Goal: Browse casually

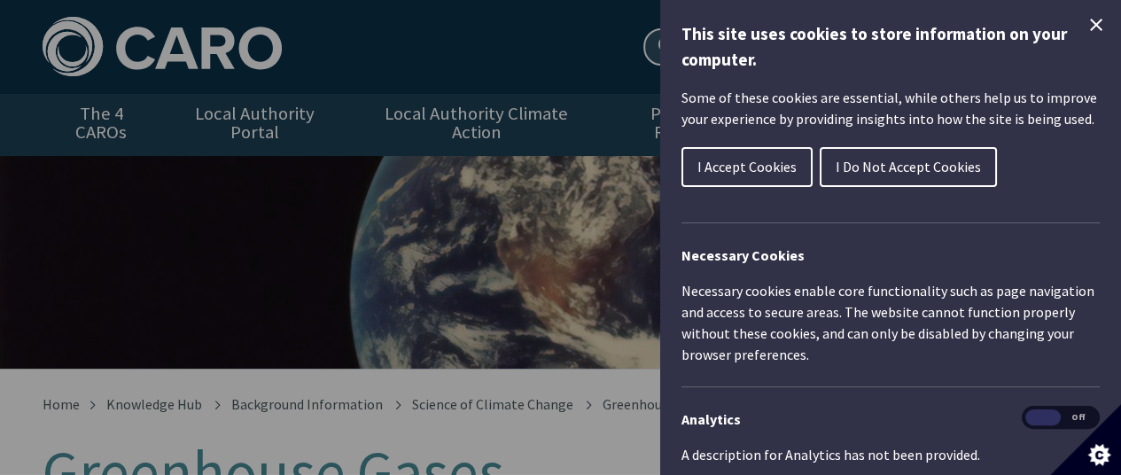
click at [1085, 24] on icon "Close Cookie Control" at bounding box center [1095, 24] width 21 height 21
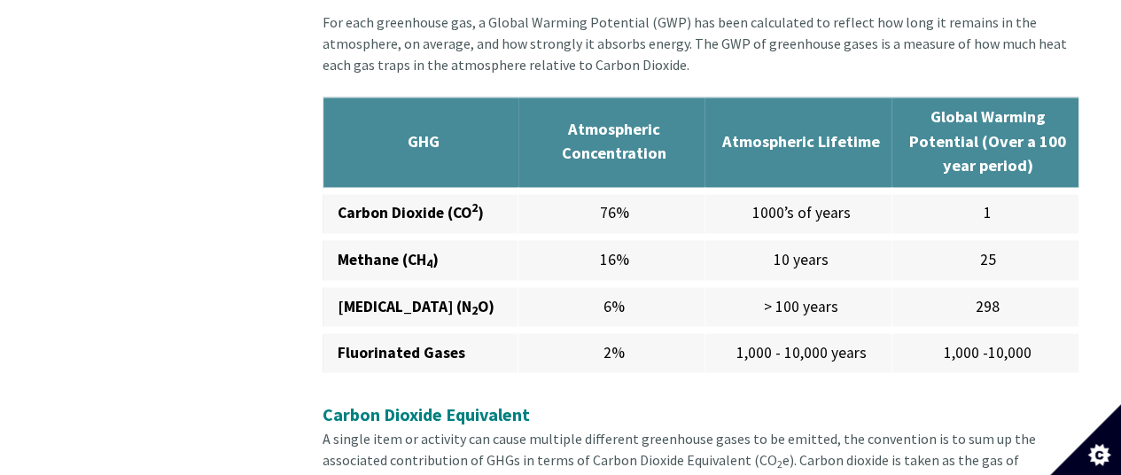
scroll to position [1437, 0]
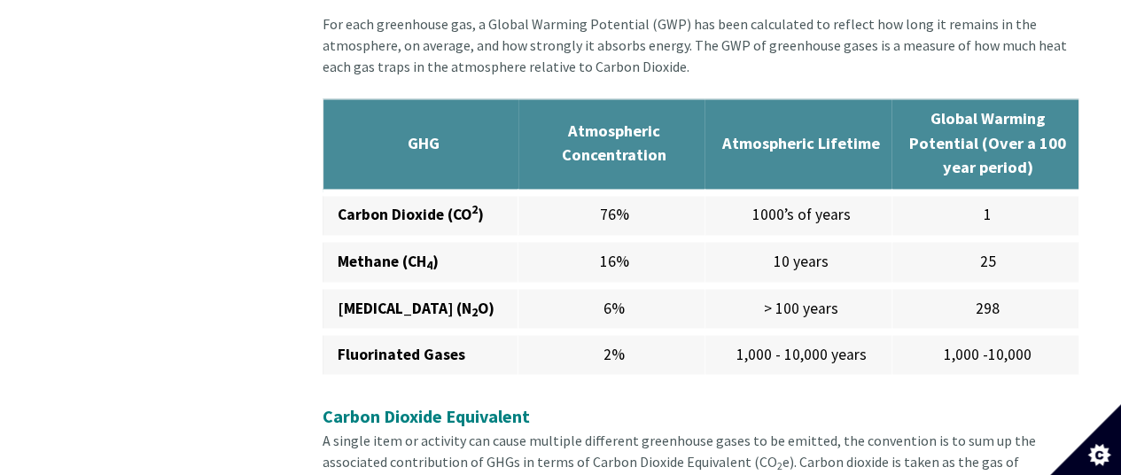
click at [1050, 404] on button "Set cookie preferences" at bounding box center [1085, 439] width 71 height 71
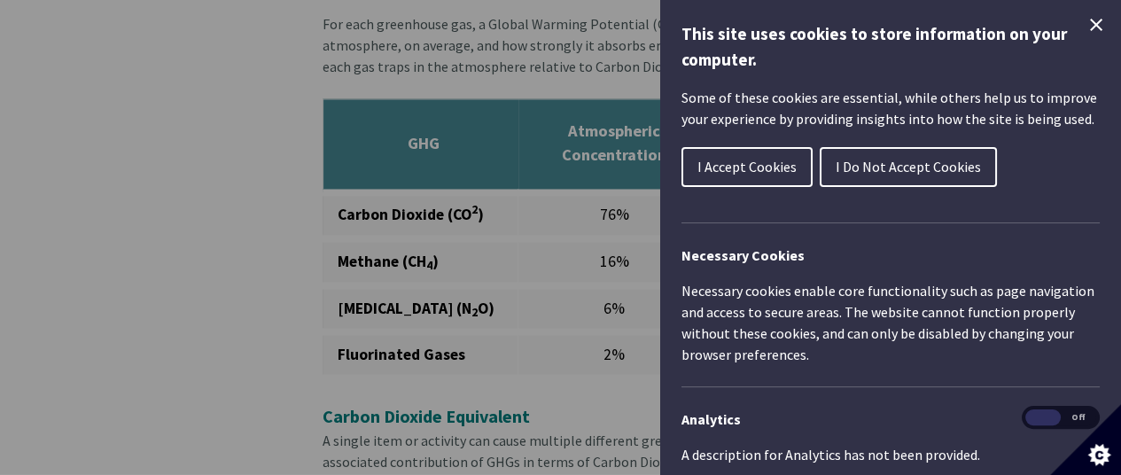
click at [1085, 17] on icon "Close Cookie Control" at bounding box center [1095, 24] width 21 height 21
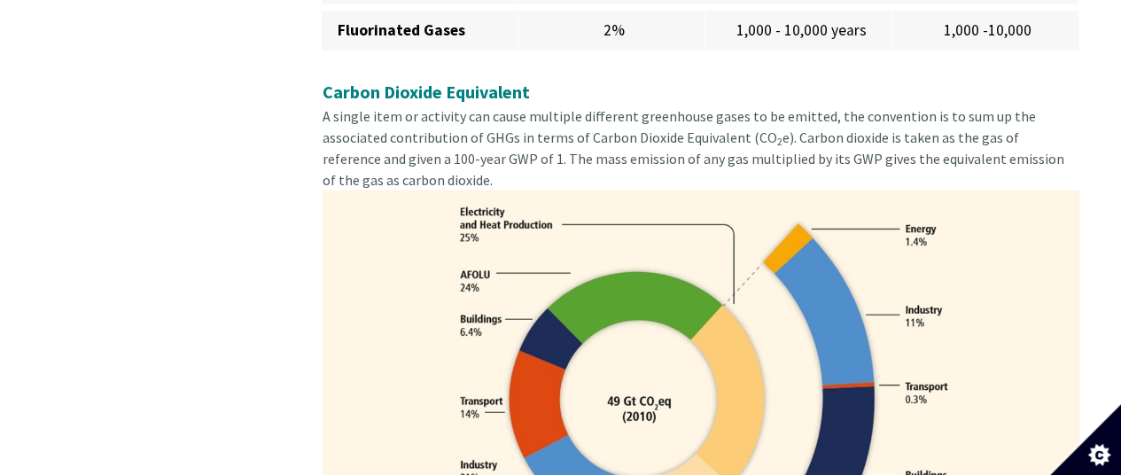
scroll to position [1770, 0]
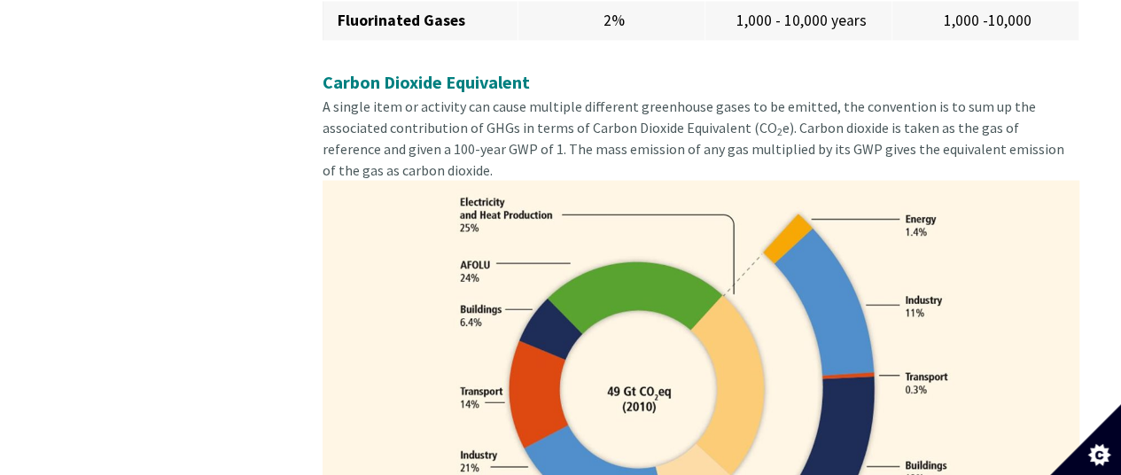
click at [1050, 404] on button "Set cookie preferences" at bounding box center [1085, 439] width 71 height 71
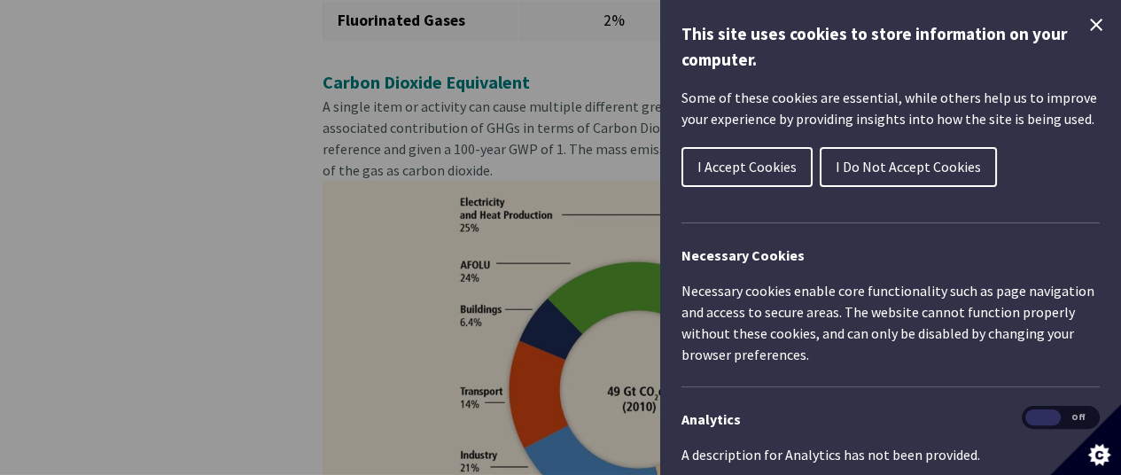
click at [792, 155] on button "I Accept Cookies" at bounding box center [746, 167] width 131 height 40
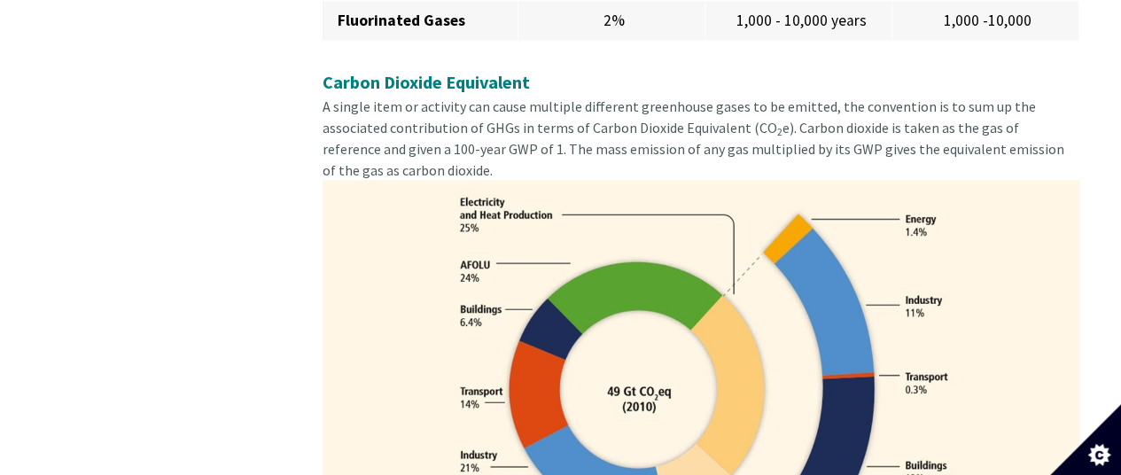
click at [1050, 404] on button "Set cookie preferences" at bounding box center [1085, 439] width 71 height 71
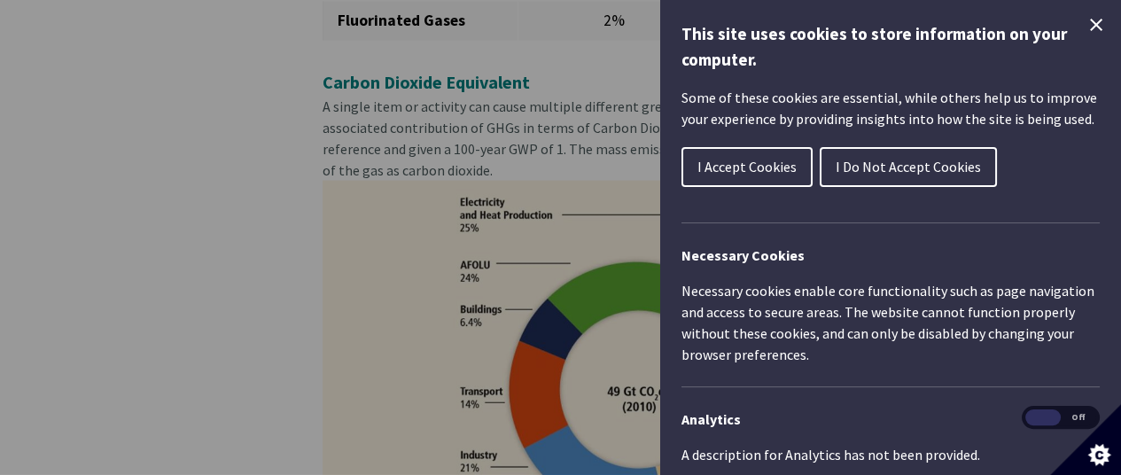
click at [1090, 26] on icon "Close Cookie Control" at bounding box center [1096, 25] width 12 height 12
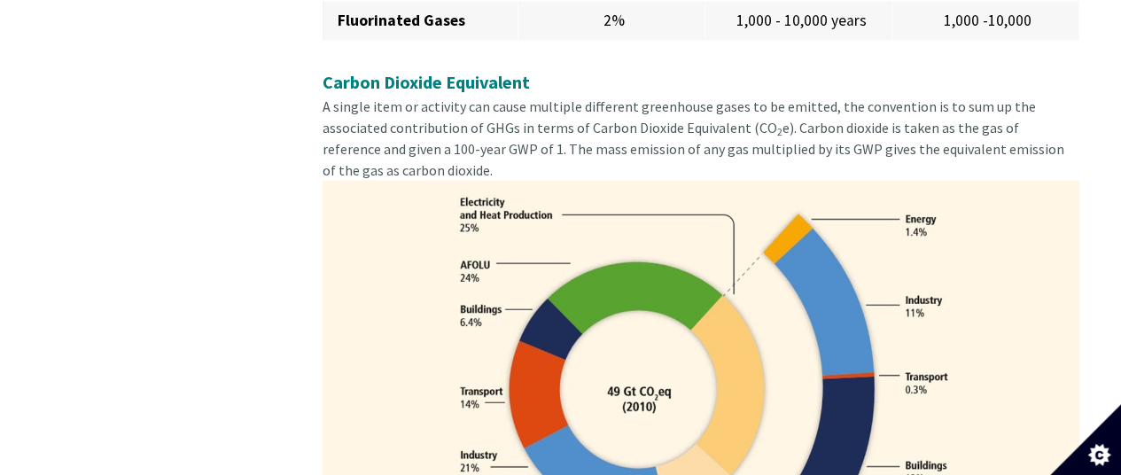
click at [1050, 404] on button "Set cookie preferences" at bounding box center [1085, 439] width 71 height 71
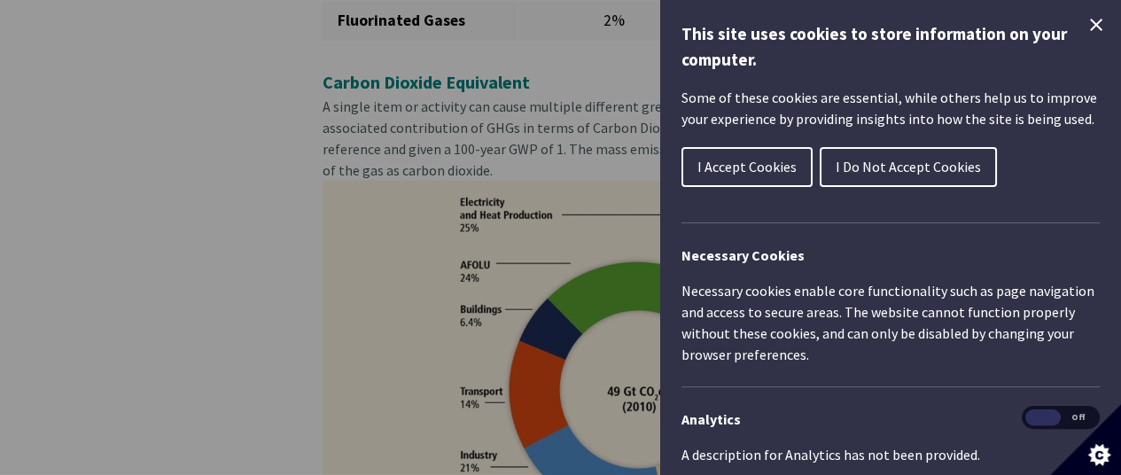
click at [735, 178] on button "I Accept Cookies" at bounding box center [746, 167] width 131 height 40
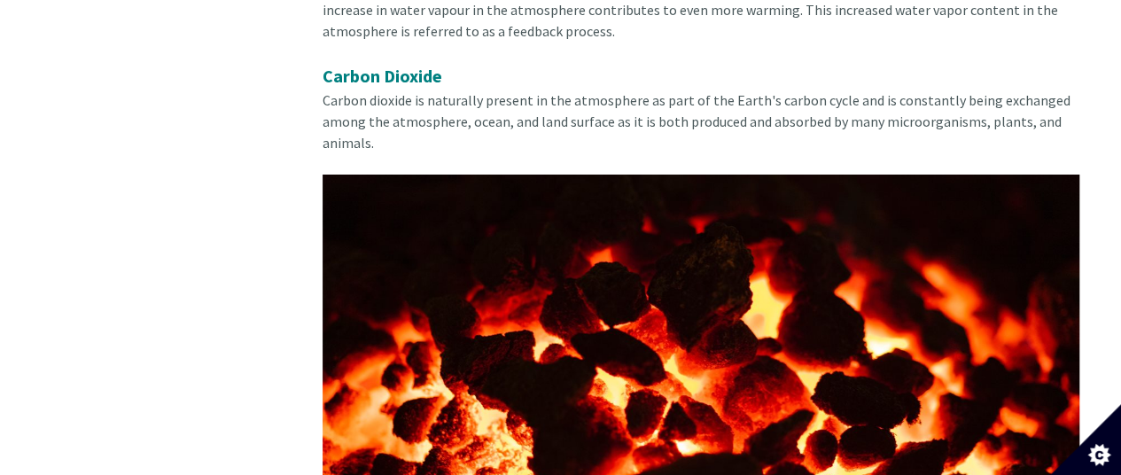
scroll to position [3227, 0]
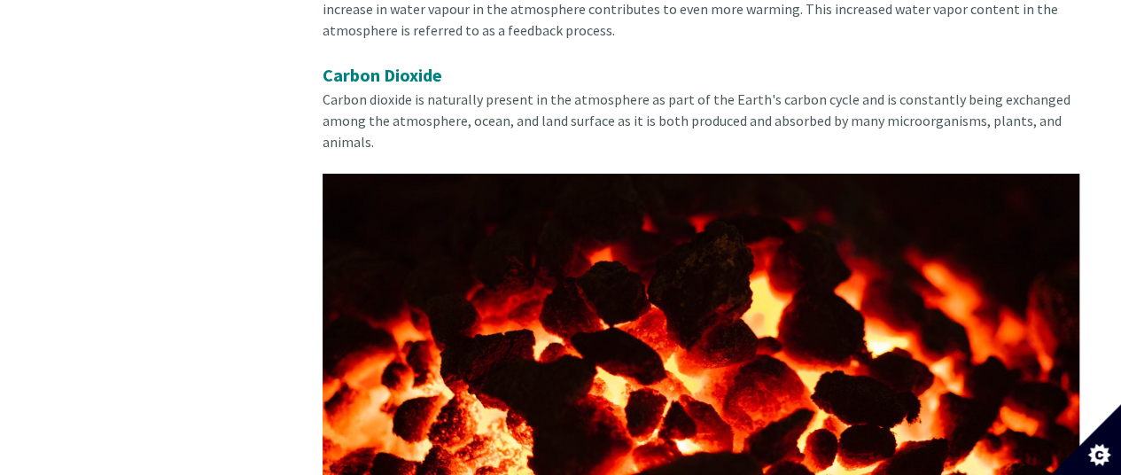
click at [1050, 404] on button "Set cookie preferences" at bounding box center [1085, 439] width 71 height 71
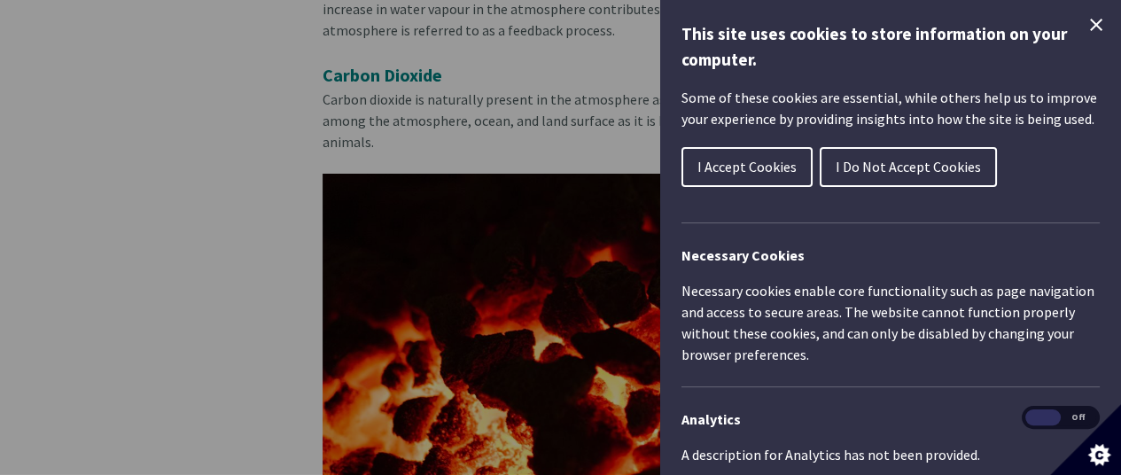
click at [736, 164] on span "I Accept Cookies" at bounding box center [746, 167] width 99 height 18
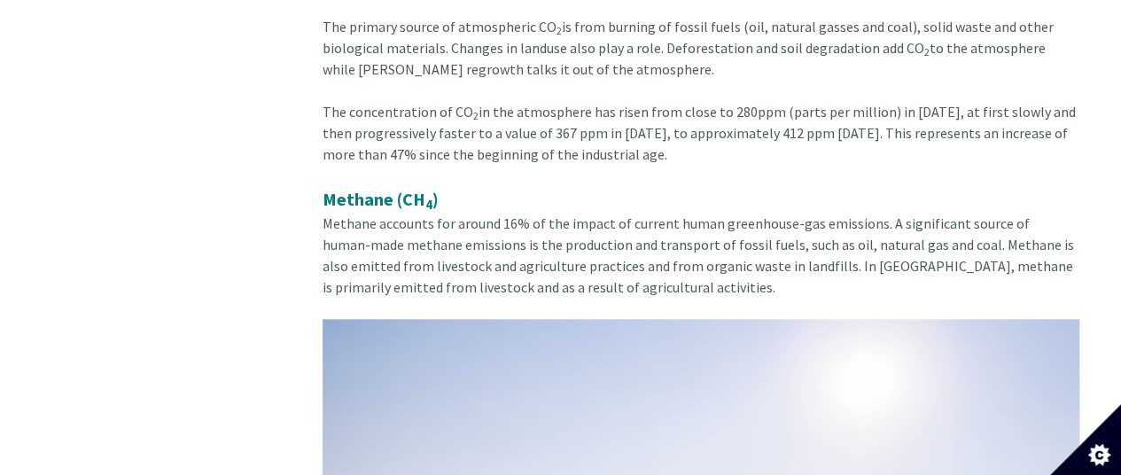
scroll to position [4048, 0]
click at [1050, 404] on button "Set cookie preferences" at bounding box center [1085, 439] width 71 height 71
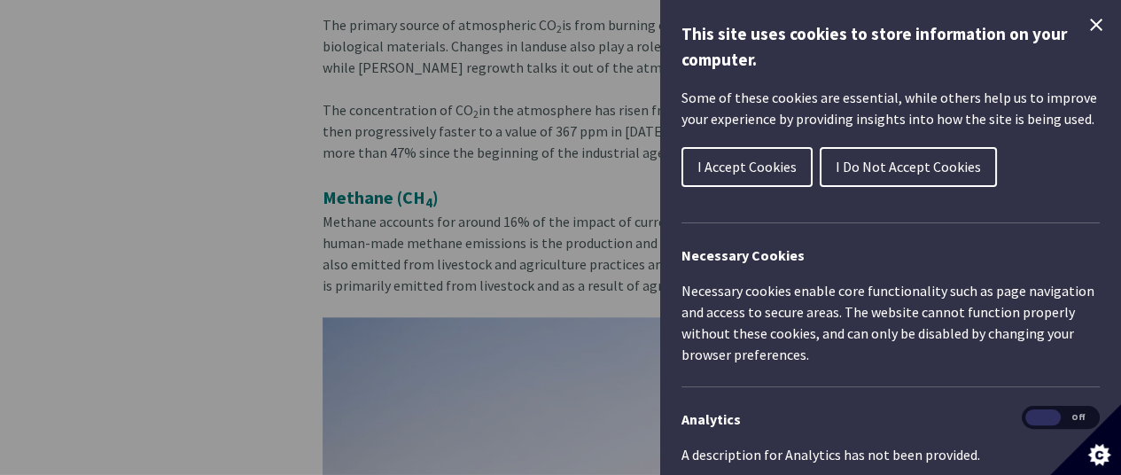
click at [743, 162] on span "I Accept Cookies" at bounding box center [746, 167] width 99 height 18
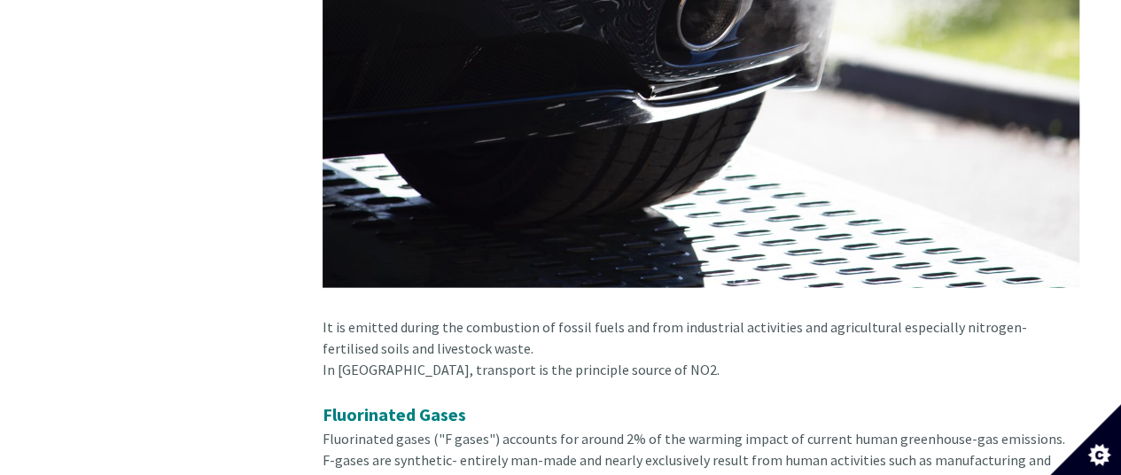
scroll to position [5270, 0]
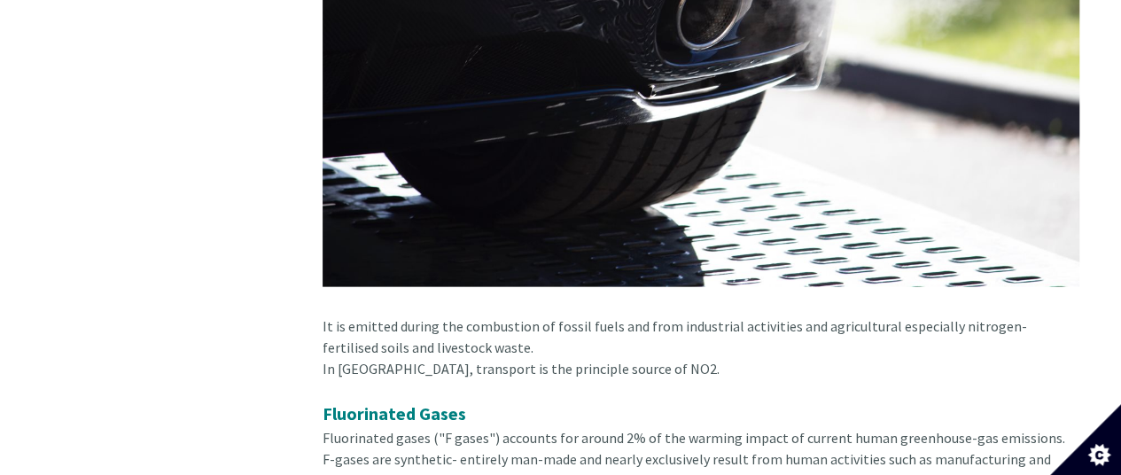
click at [1050, 404] on button "Set cookie preferences" at bounding box center [1085, 439] width 71 height 71
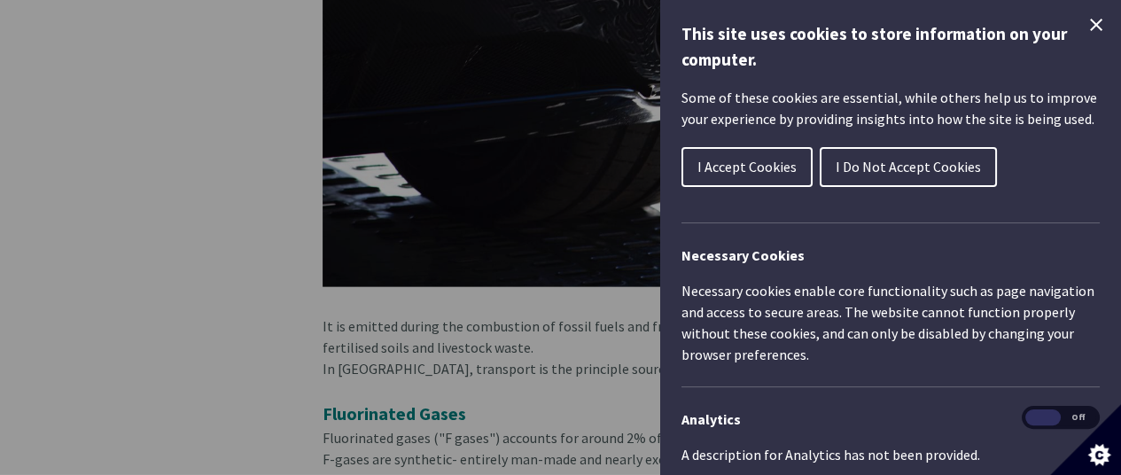
click at [743, 162] on span "I Accept Cookies" at bounding box center [746, 167] width 99 height 18
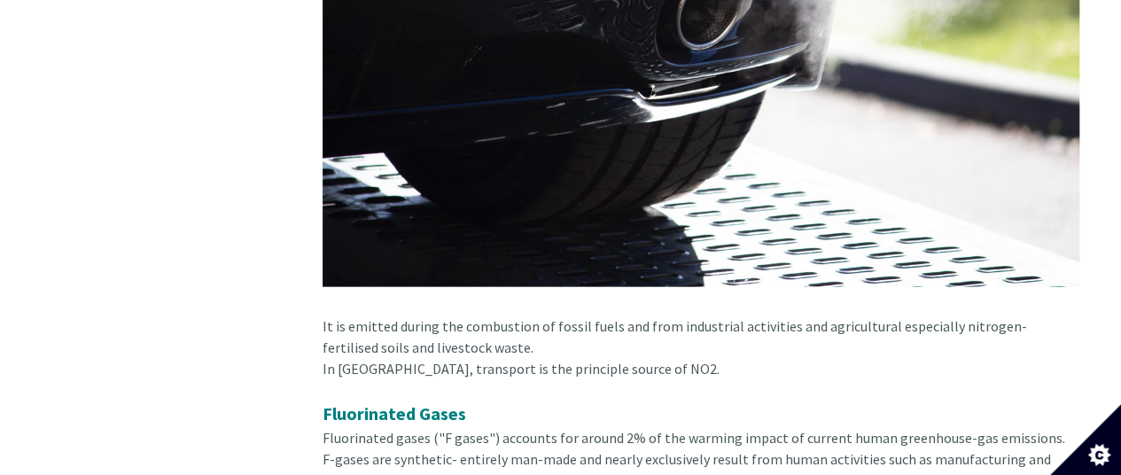
click at [743, 162] on img at bounding box center [701, 35] width 757 height 505
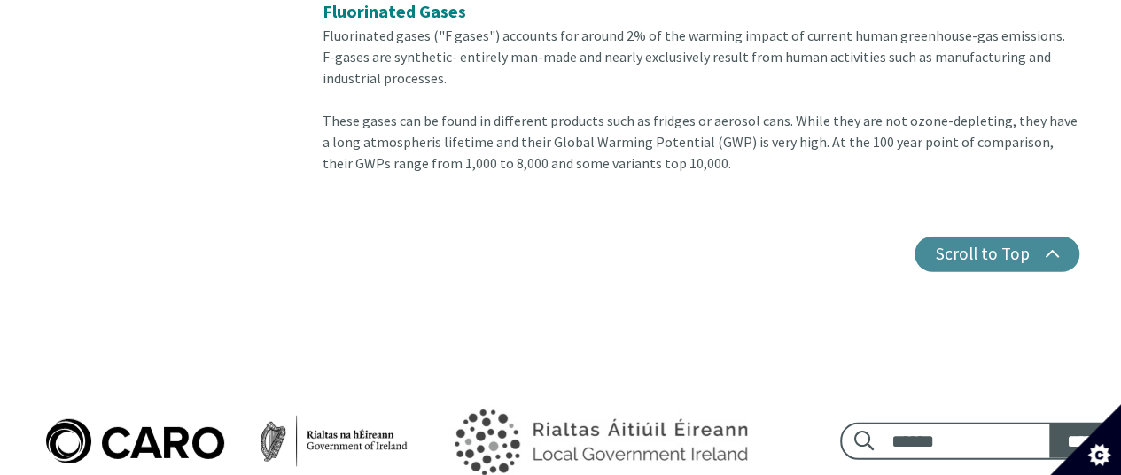
scroll to position [5744, 0]
